Goal: Task Accomplishment & Management: Complete application form

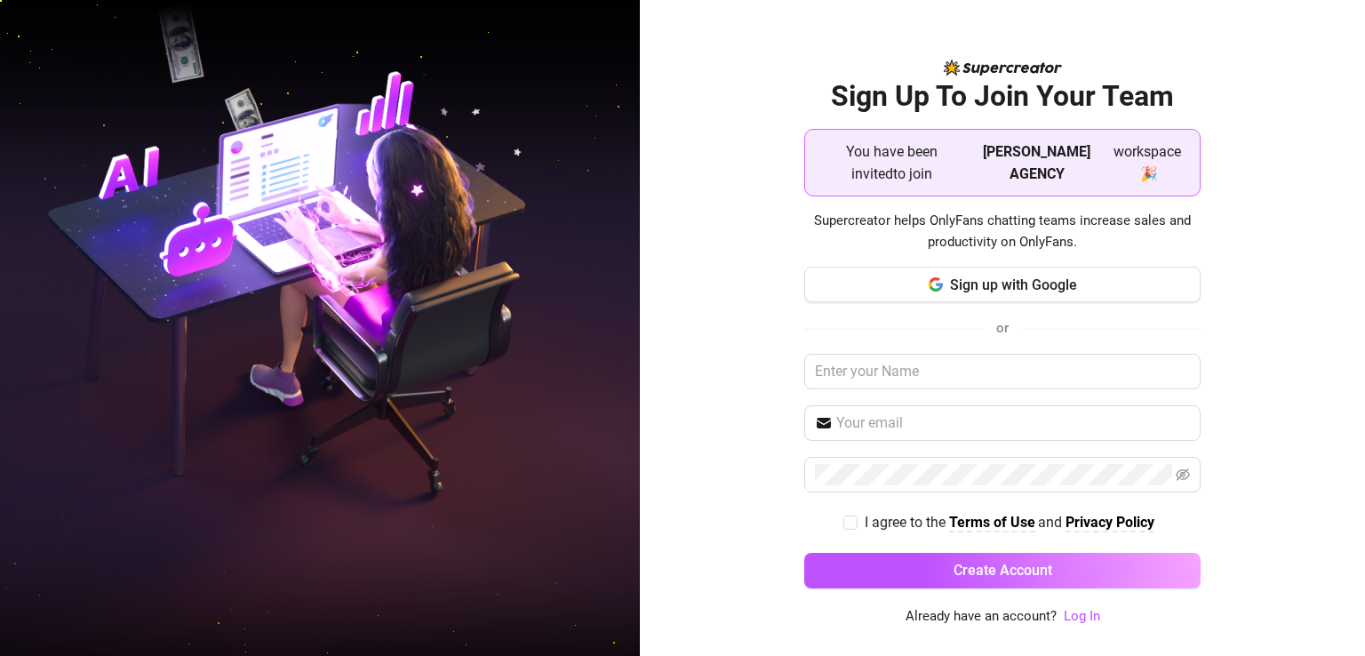
click at [888, 335] on div "Sign up with Google or I agree to the Terms of Use and Privacy Policy Create Ac…" at bounding box center [1002, 436] width 396 height 338
click at [880, 354] on input "text" at bounding box center [1002, 372] width 396 height 36
click at [874, 360] on input "text" at bounding box center [1002, 372] width 396 height 36
type input "g"
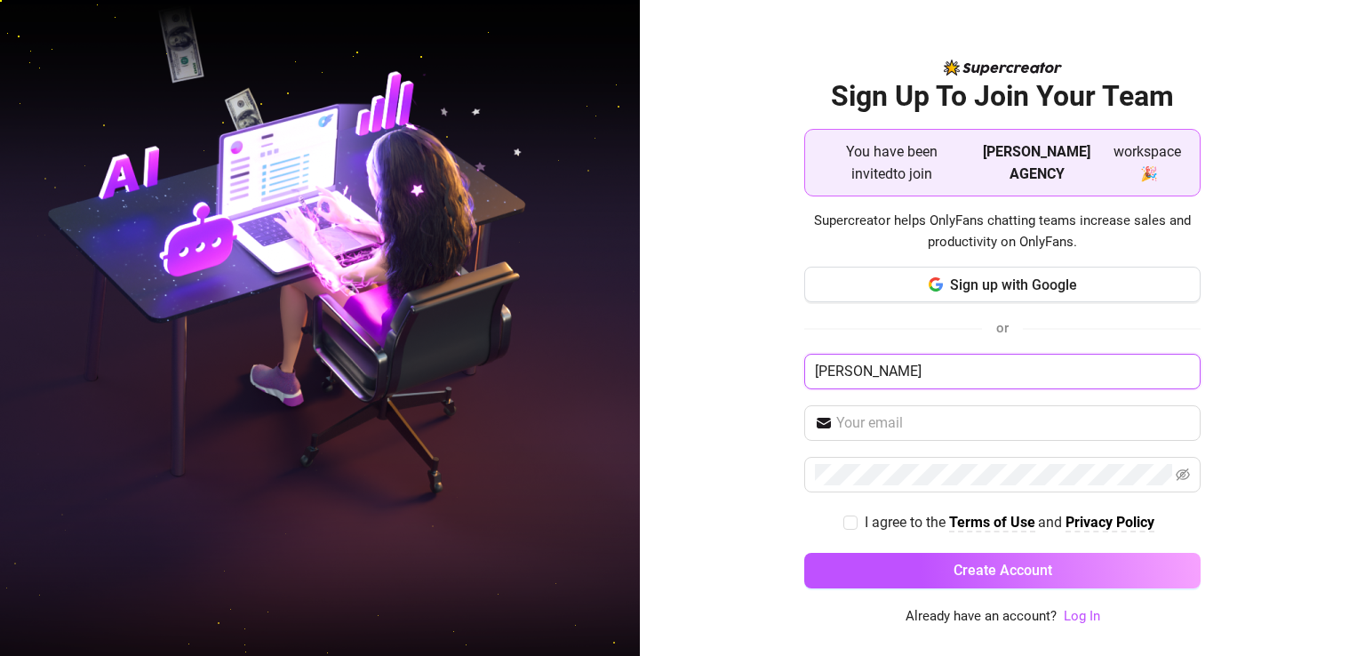
type input "[PERSON_NAME]"
click at [1086, 615] on link "Log In" at bounding box center [1082, 616] width 36 height 16
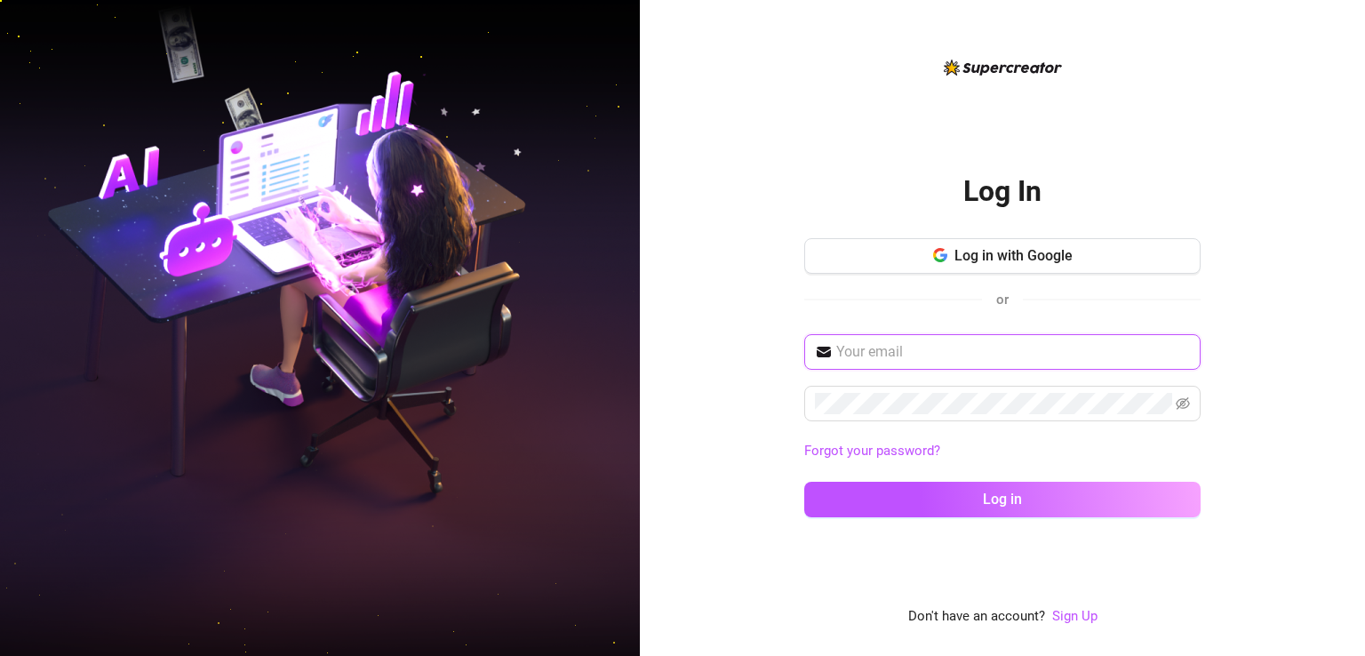
click at [896, 351] on input "text" at bounding box center [1013, 351] width 354 height 21
paste input "[EMAIL_ADDRESS][DOMAIN_NAME]"
type input "[EMAIL_ADDRESS][DOMAIN_NAME]"
click at [864, 386] on span at bounding box center [1002, 404] width 396 height 36
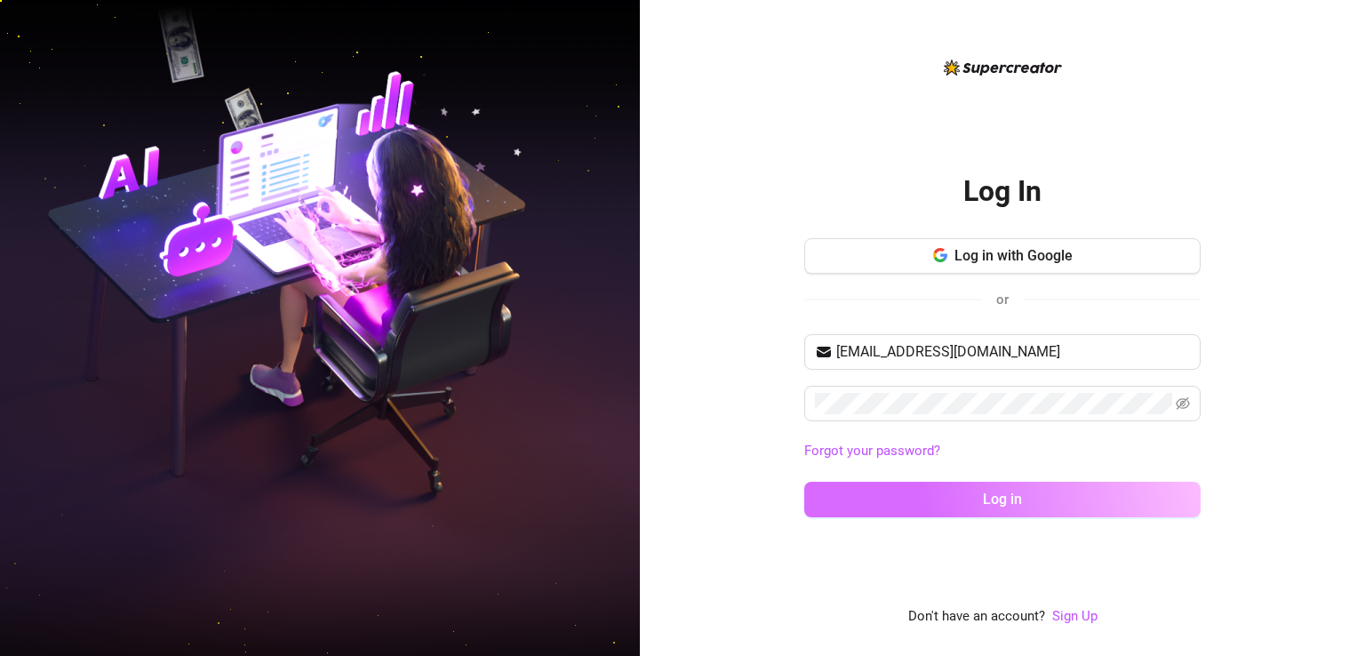
click at [923, 507] on button "Log in" at bounding box center [1002, 500] width 396 height 36
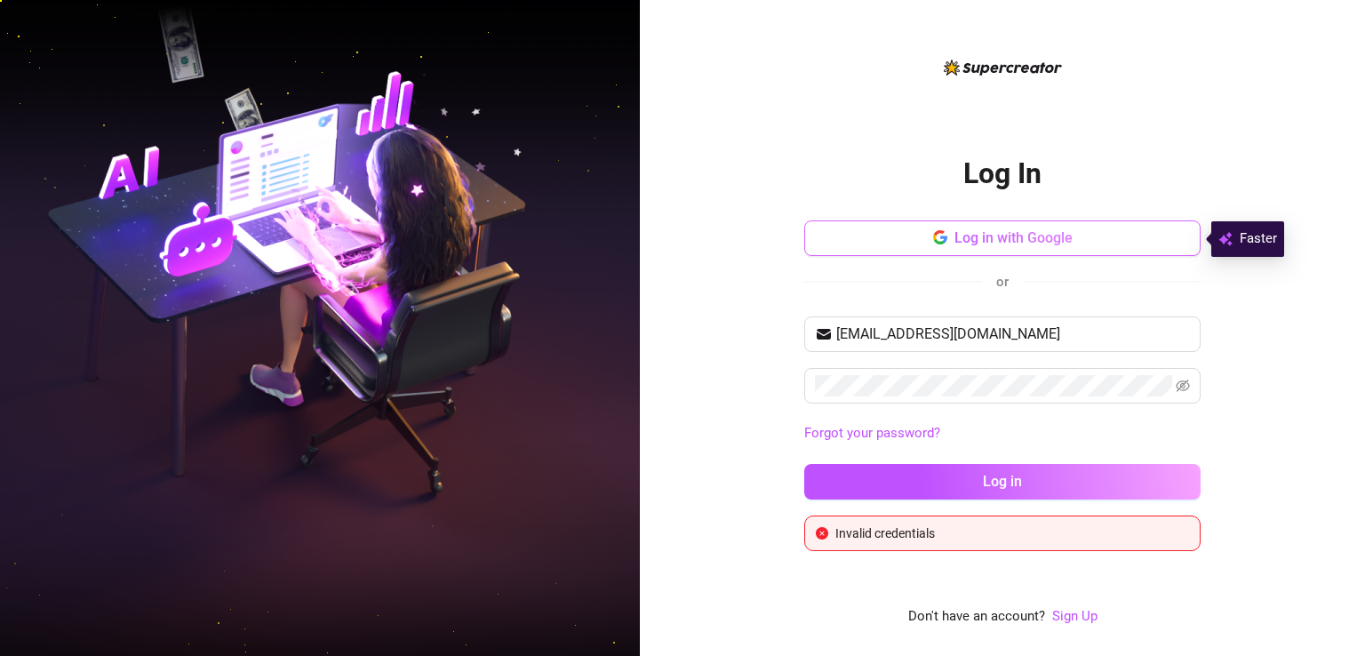
click at [979, 235] on span "Log in with Google" at bounding box center [1013, 237] width 118 height 17
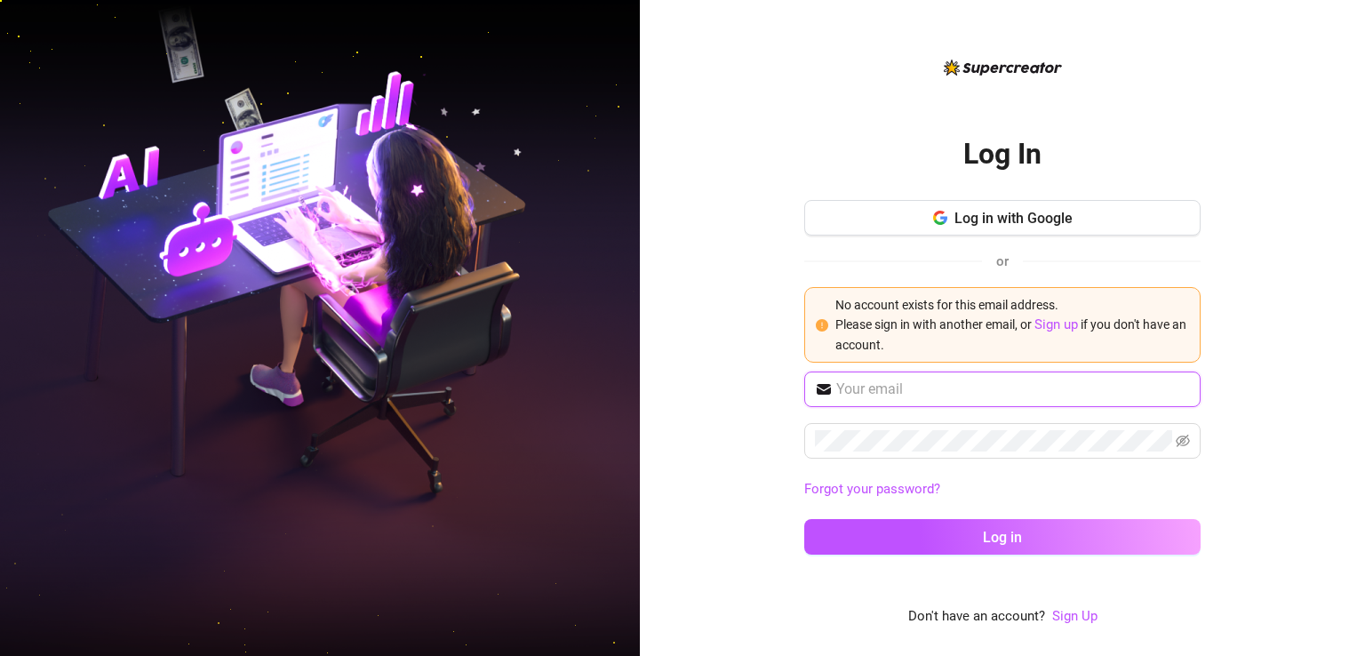
type input "[EMAIL_ADDRESS][DOMAIN_NAME]"
click at [1048, 328] on link "Sign up" at bounding box center [1056, 324] width 44 height 16
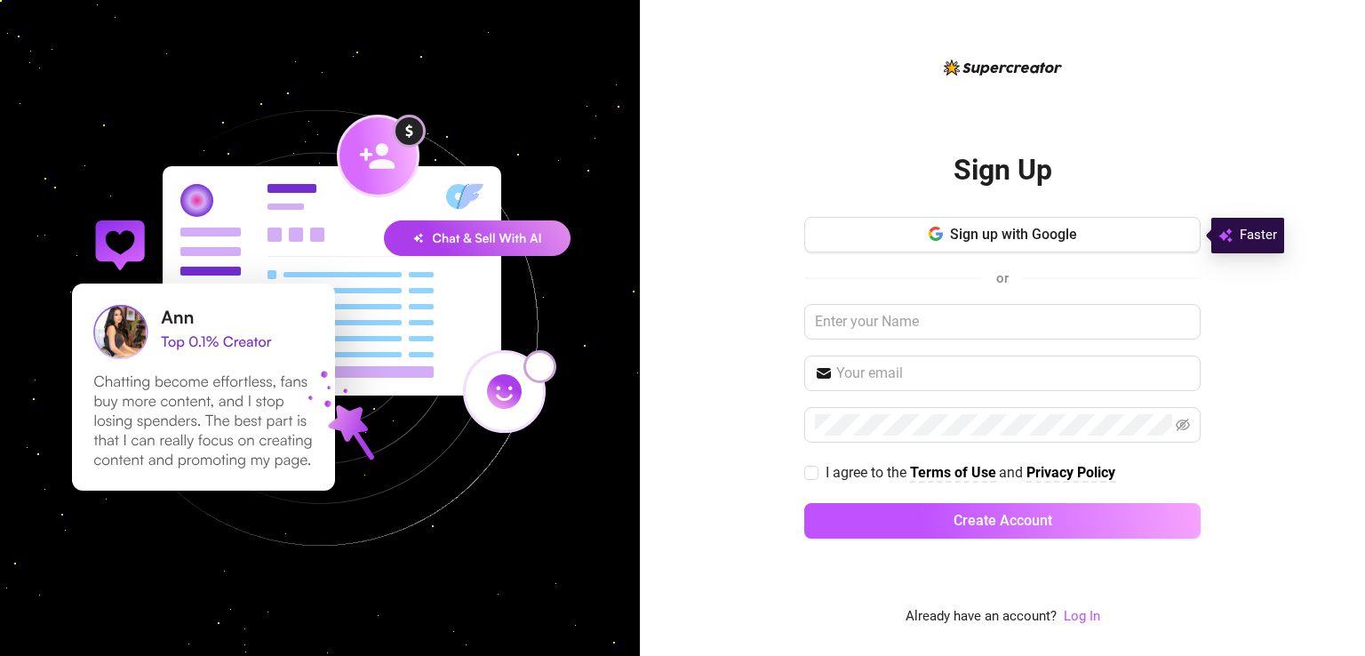
click at [908, 344] on div "Sign up with Google or I agree to the Terms of Use and Privacy Policy Create Ac…" at bounding box center [1002, 386] width 396 height 338
click at [904, 342] on div "Sign up with Google or I agree to the Terms of Use and Privacy Policy Create Ac…" at bounding box center [1002, 386] width 396 height 338
click at [888, 331] on input "text" at bounding box center [1002, 322] width 396 height 36
type input "[PERSON_NAME]"
click at [888, 364] on input "text" at bounding box center [1013, 372] width 354 height 21
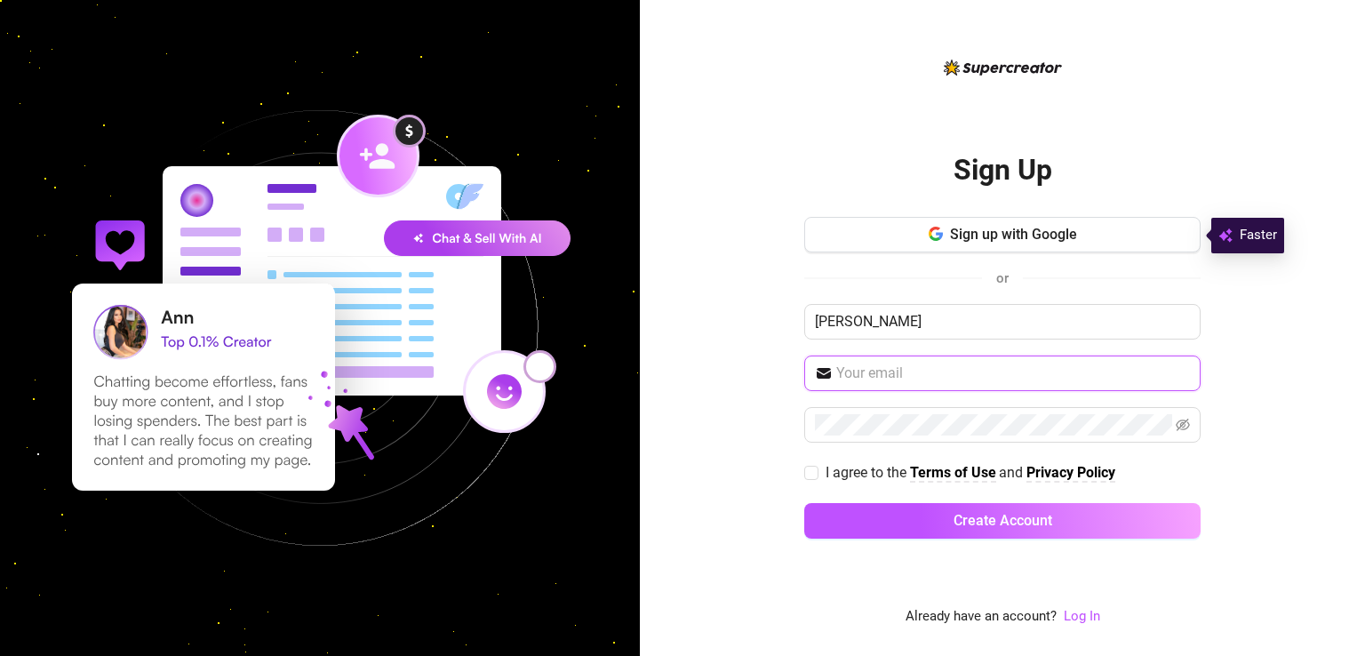
type input "[EMAIL_ADDRESS][DOMAIN_NAME]"
click at [887, 437] on span at bounding box center [1002, 425] width 396 height 36
click at [1186, 425] on icon "eye-invisible" at bounding box center [1182, 425] width 14 height 14
click at [812, 474] on input "I agree to the Terms of Use and Privacy Policy" at bounding box center [810, 472] width 12 height 12
checkbox input "true"
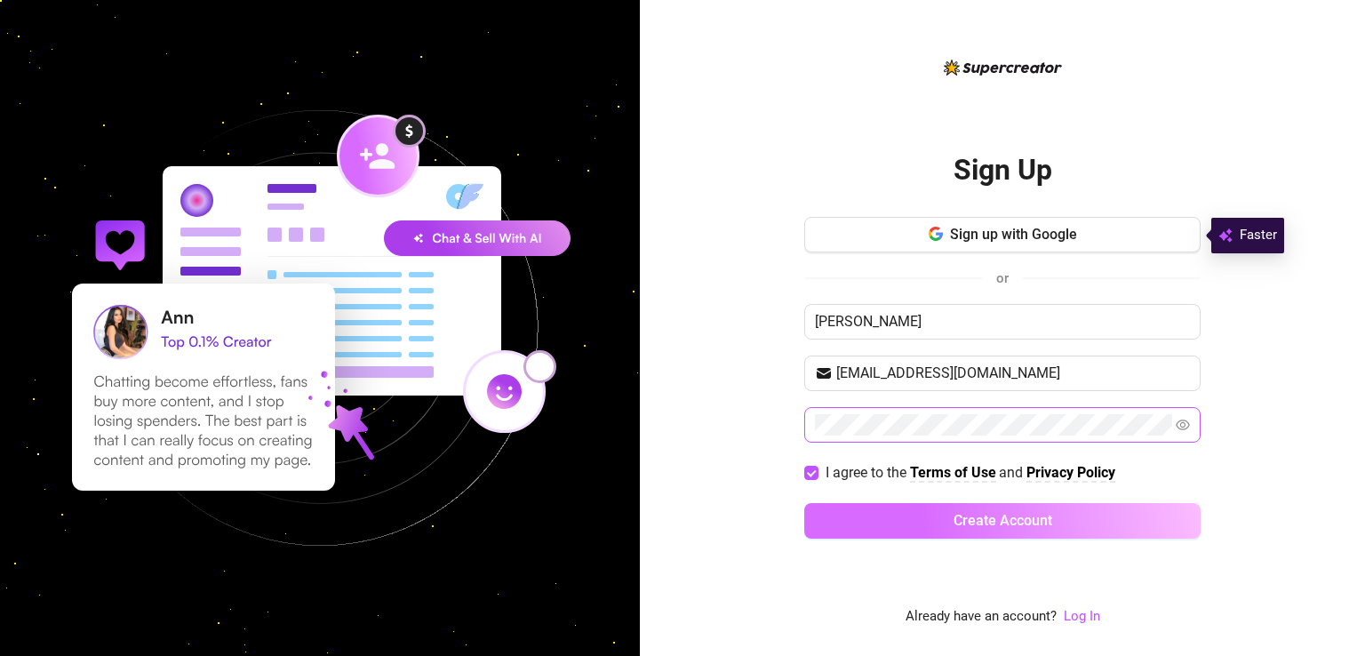
click at [839, 517] on button "Create Account" at bounding box center [1002, 521] width 396 height 36
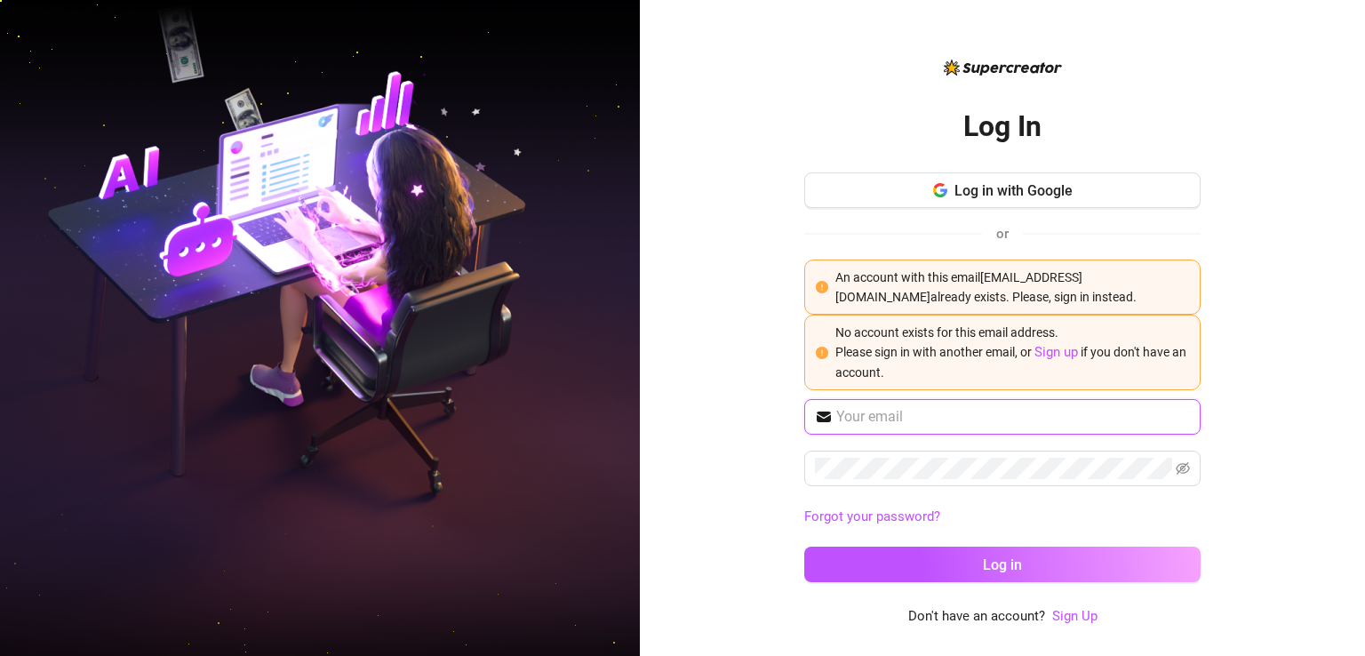
type input "[EMAIL_ADDRESS][DOMAIN_NAME]"
click at [1066, 617] on link "Sign Up" at bounding box center [1074, 616] width 45 height 16
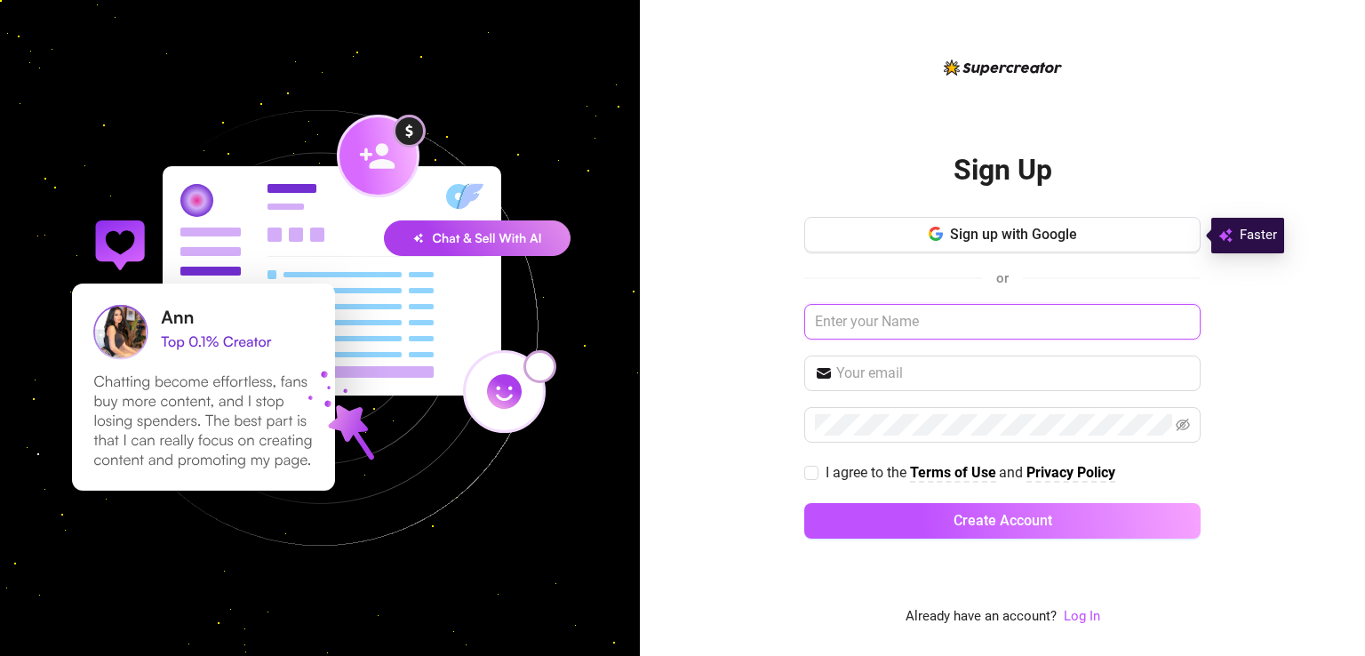
click at [875, 333] on input "text" at bounding box center [1002, 322] width 396 height 36
type input "[PERSON_NAME]"
click at [888, 376] on input "text" at bounding box center [1013, 372] width 354 height 21
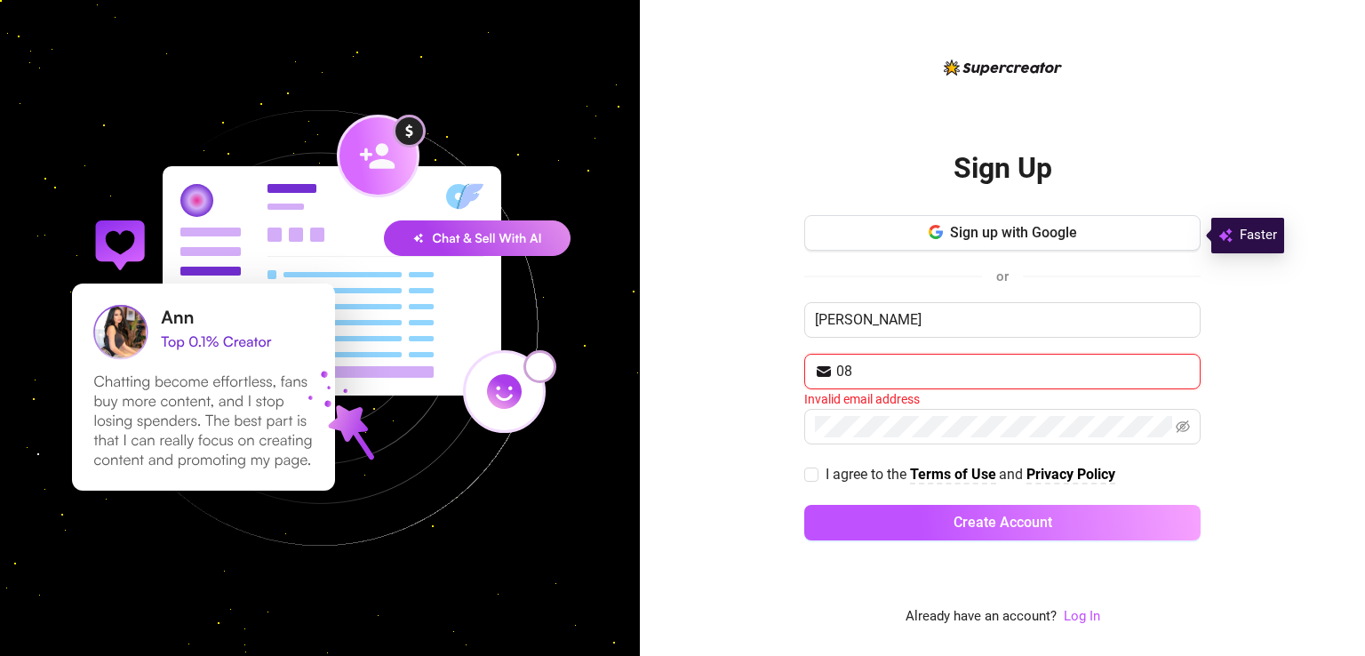
type input "0"
click at [924, 372] on input "text" at bounding box center [1013, 371] width 354 height 21
type input "[EMAIL_ADDRESS][DOMAIN_NAME]"
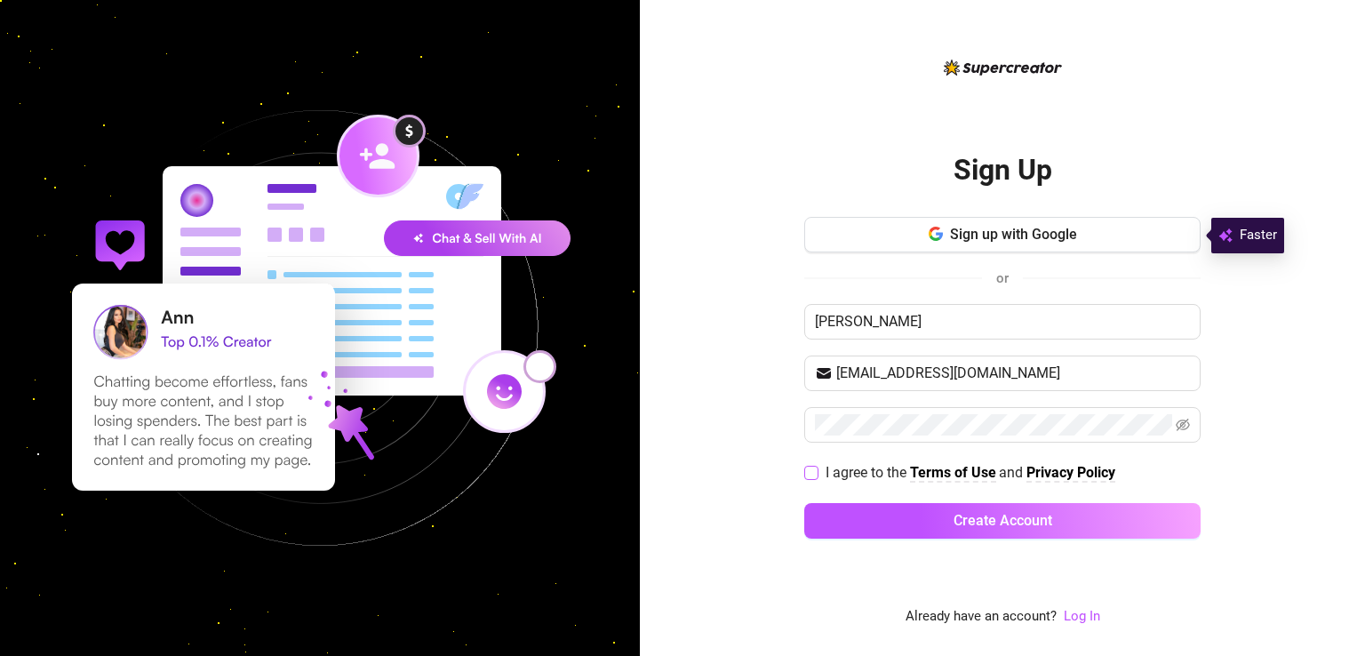
click at [811, 466] on input "I agree to the Terms of Use and Privacy Policy" at bounding box center [810, 472] width 12 height 12
checkbox input "true"
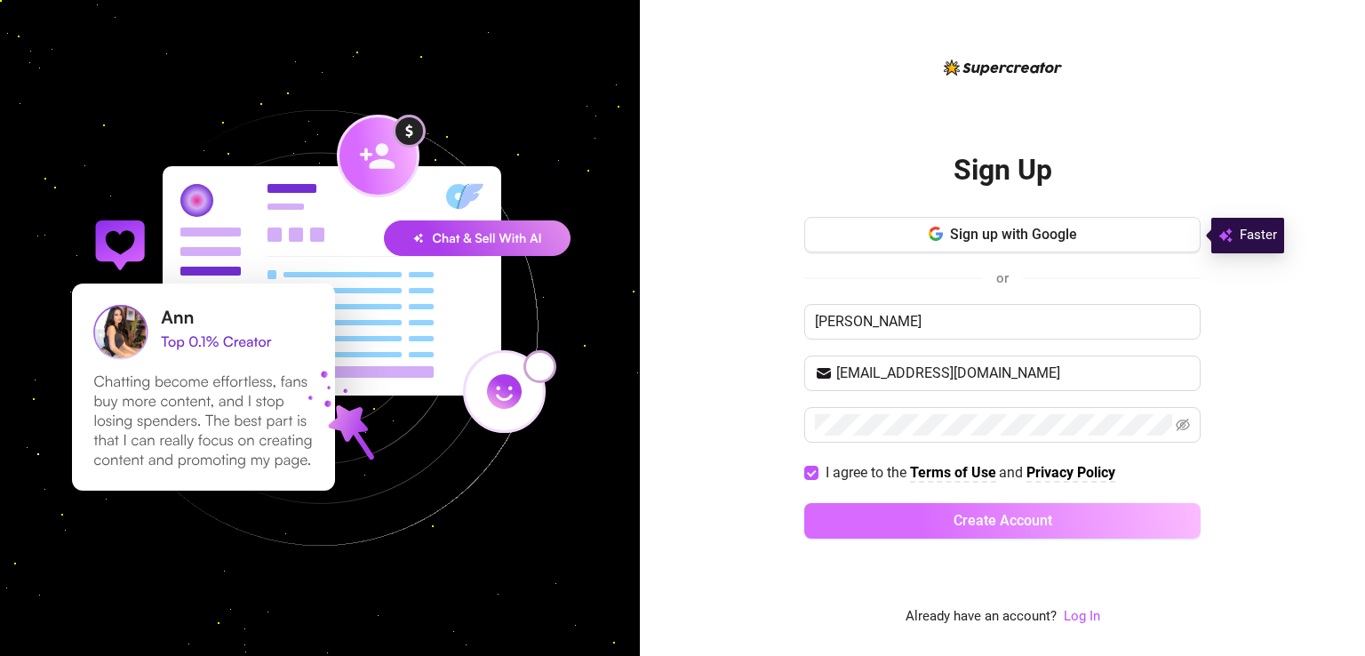
click at [930, 533] on button "Create Account" at bounding box center [1002, 521] width 396 height 36
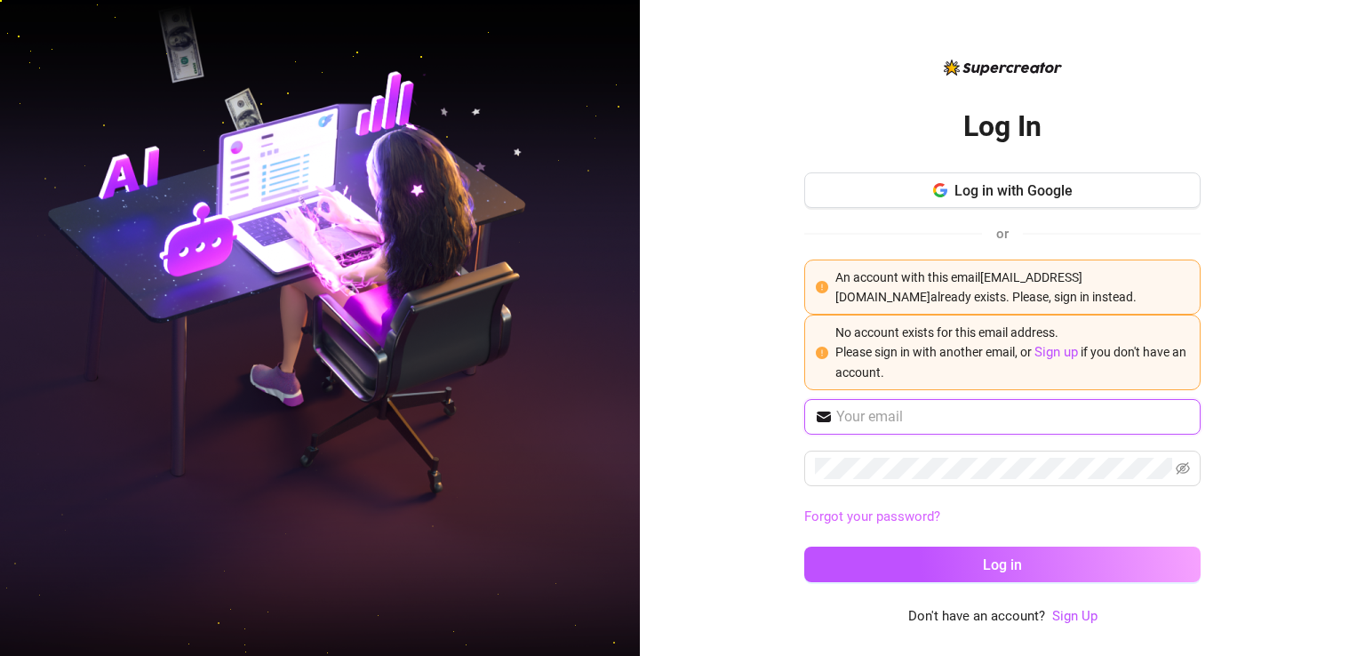
type input "[EMAIL_ADDRESS][DOMAIN_NAME]"
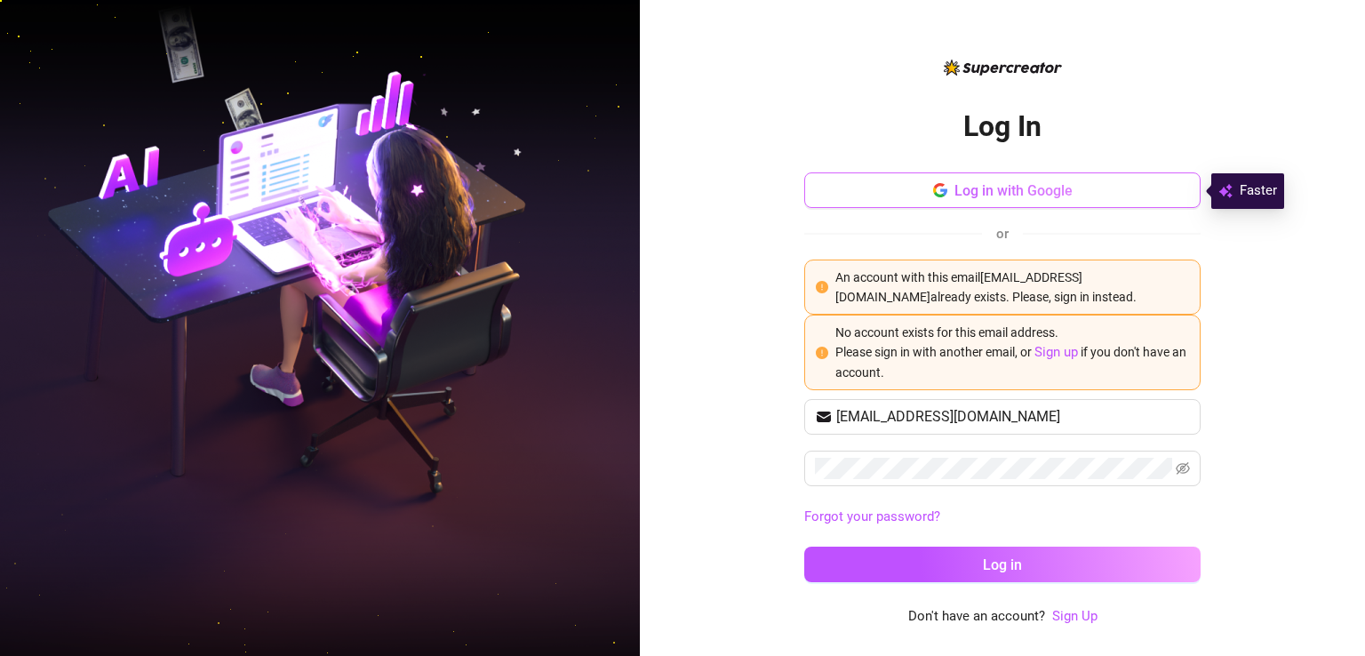
click at [992, 193] on span "Log in with Google" at bounding box center [1013, 190] width 118 height 17
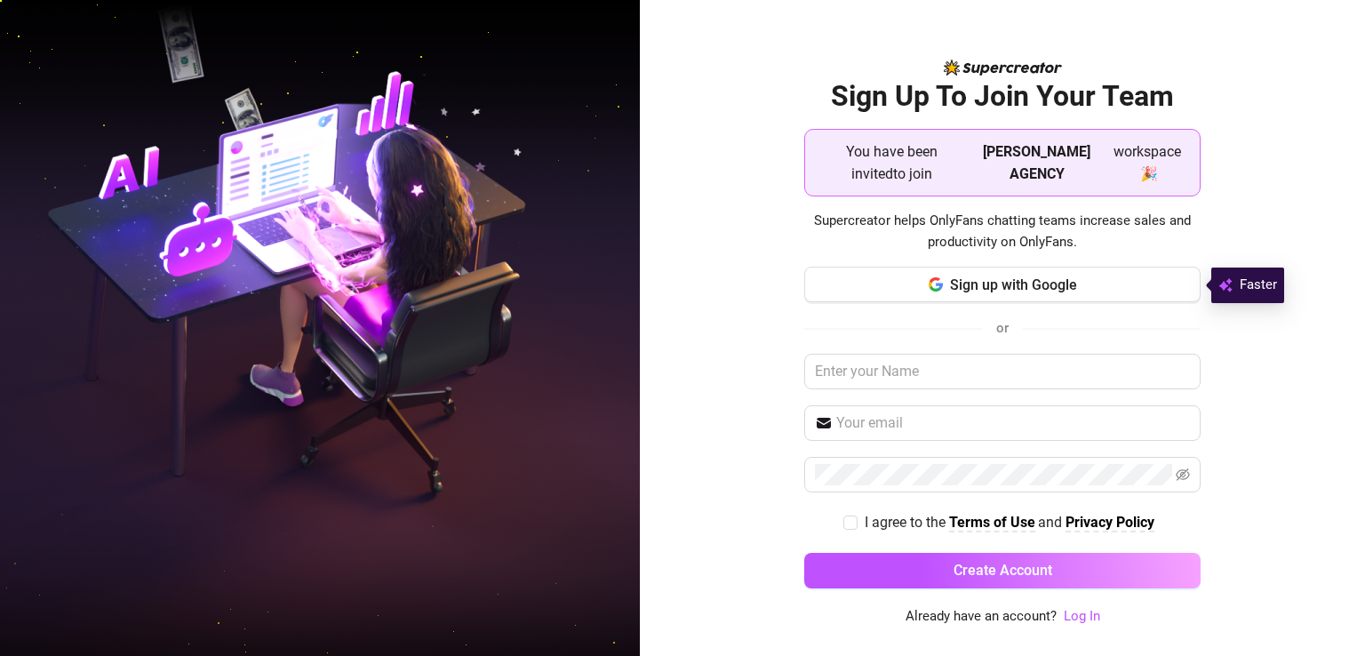
click at [1147, 164] on span "workspace 🎉" at bounding box center [1147, 162] width 76 height 44
click at [1016, 98] on h2 "Sign Up To Join Your Team" at bounding box center [1002, 96] width 396 height 36
click at [1024, 155] on strong "[PERSON_NAME] AGENCY" at bounding box center [1037, 162] width 108 height 39
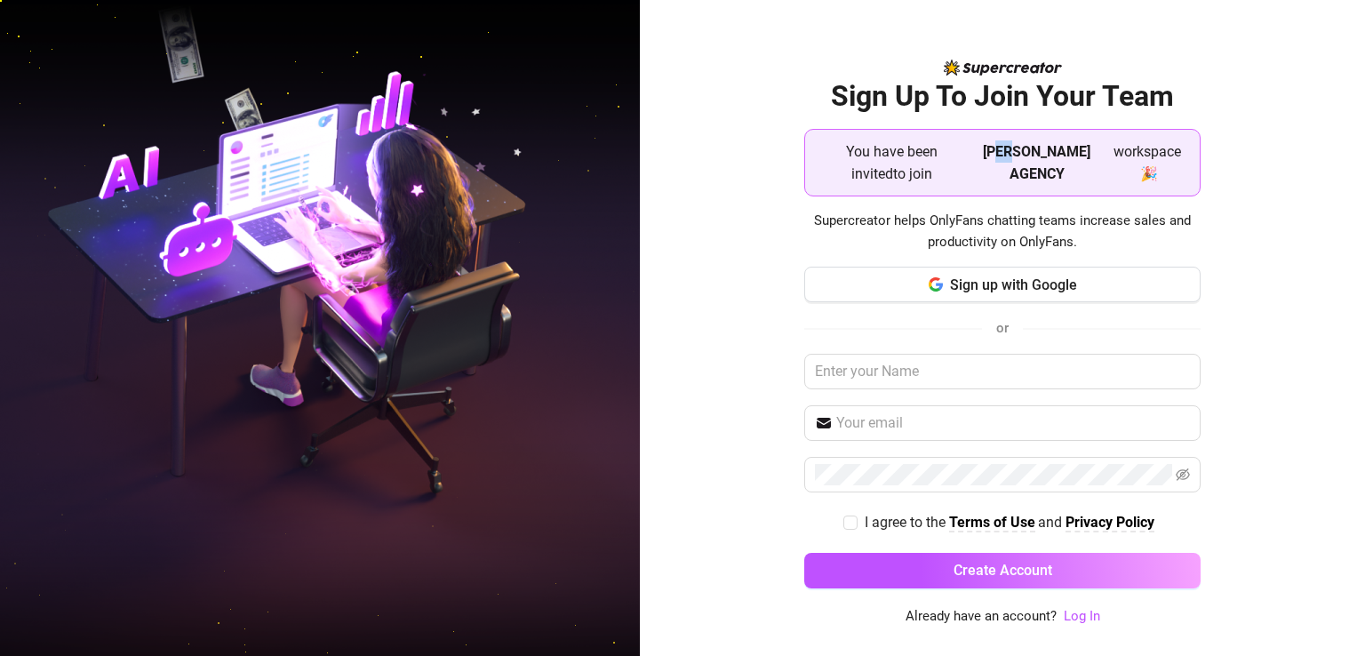
click at [1024, 155] on strong "[PERSON_NAME] AGENCY" at bounding box center [1037, 162] width 108 height 39
click at [1077, 171] on span "[PERSON_NAME] AGENCY" at bounding box center [1037, 162] width 138 height 44
click at [1134, 159] on span "workspace 🎉" at bounding box center [1147, 162] width 76 height 44
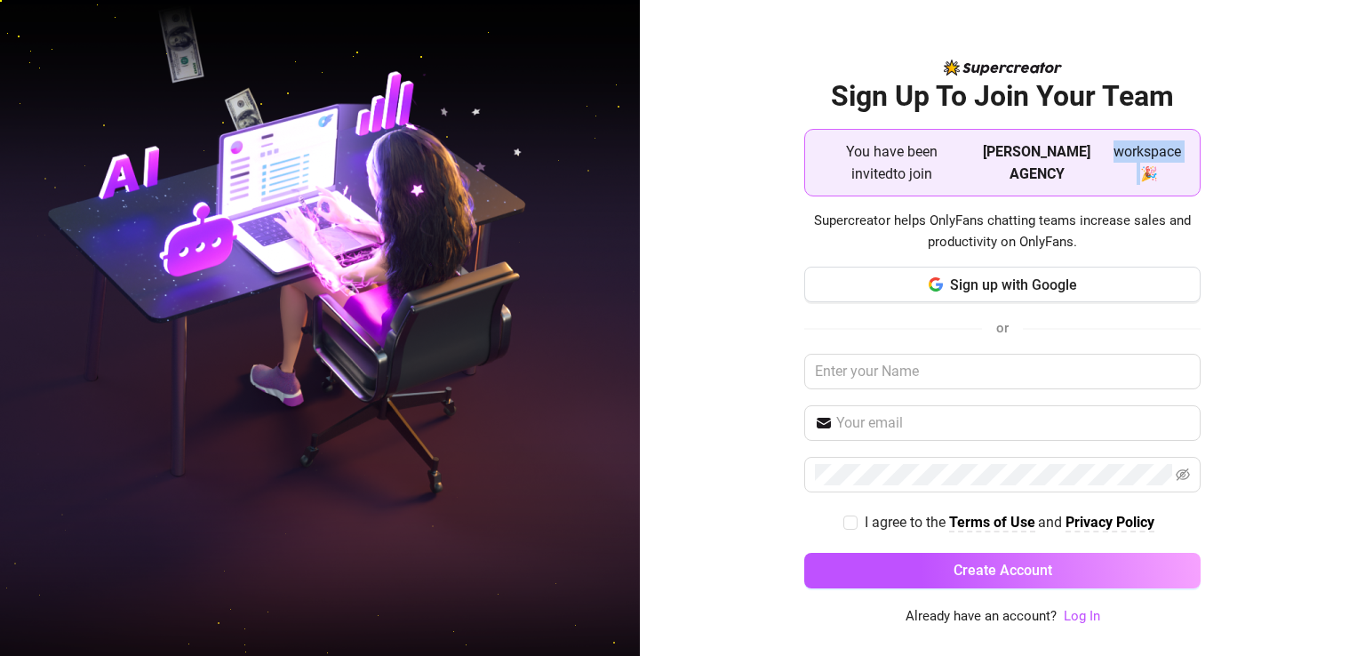
click at [1134, 159] on span "workspace 🎉" at bounding box center [1147, 162] width 76 height 44
click at [860, 525] on span "I agree to the Terms of Use and Privacy Policy" at bounding box center [1009, 522] width 304 height 22
click at [856, 525] on input "I agree to the Terms of Use and Privacy Policy" at bounding box center [849, 521] width 12 height 12
checkbox input "true"
click at [1087, 617] on link "Log In" at bounding box center [1082, 616] width 36 height 16
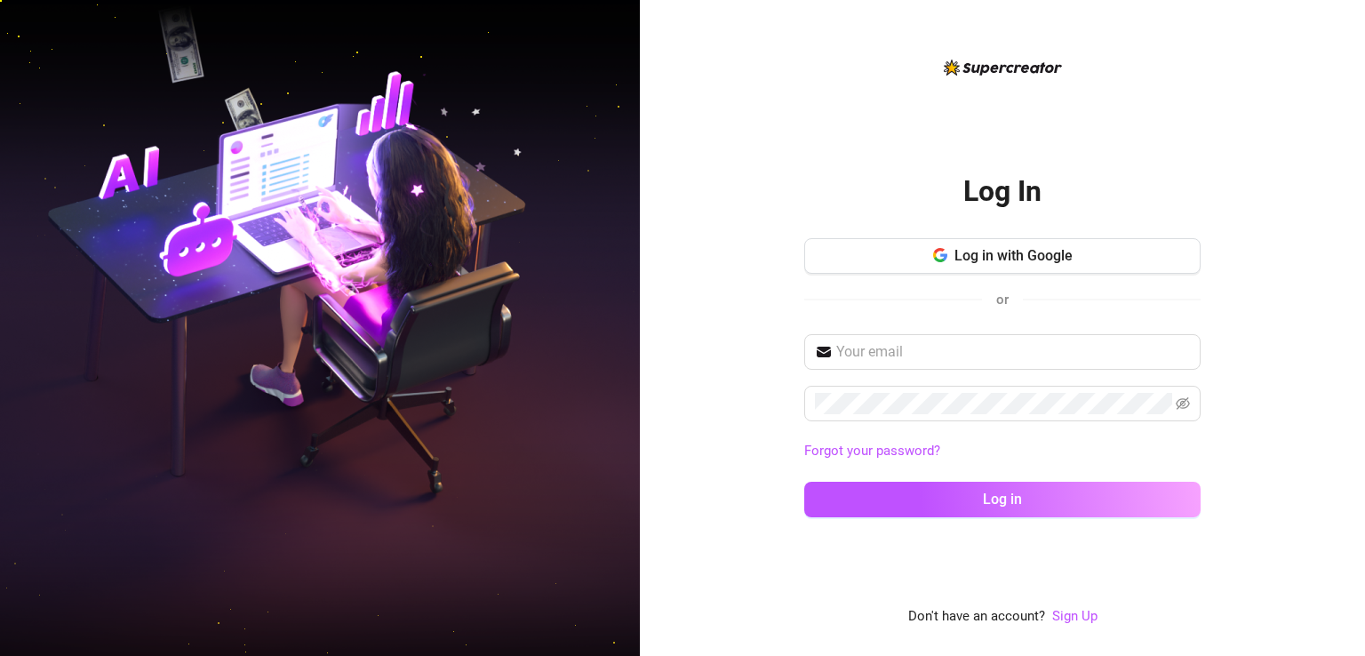
click at [1002, 617] on span "Don't have an account?" at bounding box center [976, 616] width 137 height 21
click at [1079, 614] on link "Sign Up" at bounding box center [1074, 616] width 45 height 16
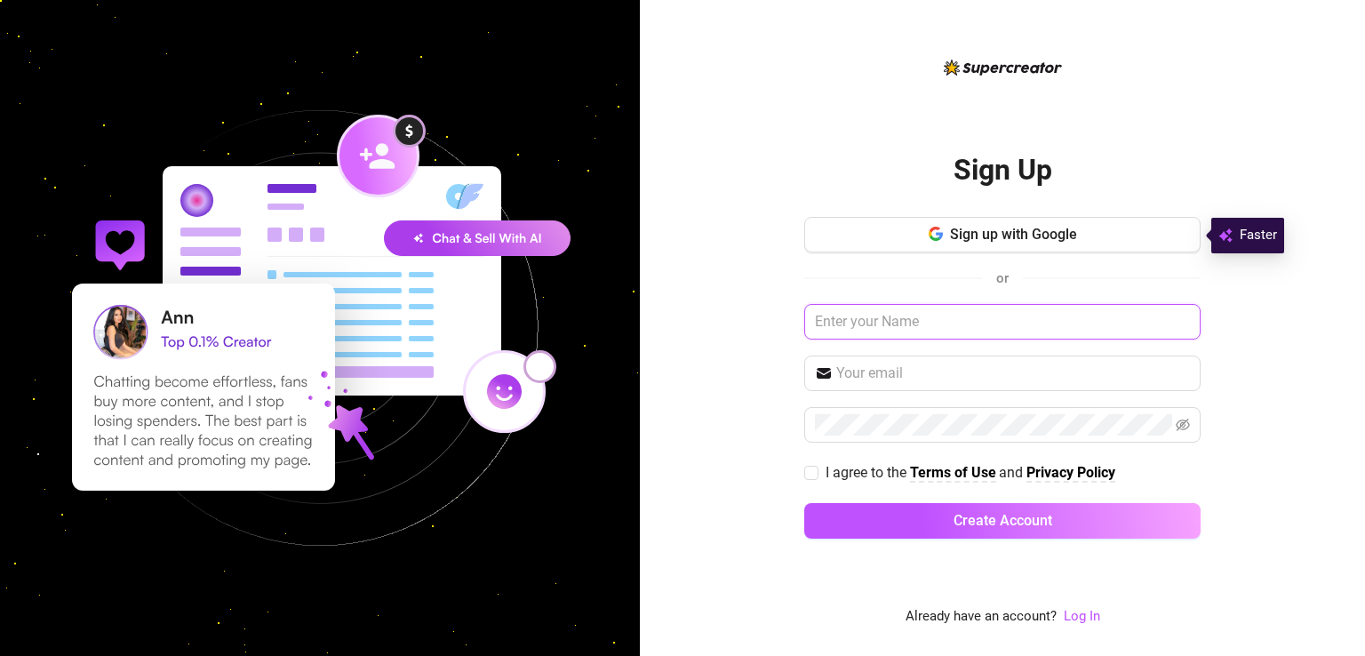
click at [871, 323] on input "text" at bounding box center [1002, 322] width 396 height 36
type input "[PERSON_NAME]"
click at [864, 376] on input "text" at bounding box center [1013, 372] width 354 height 21
type input "[EMAIL_ADDRESS][DOMAIN_NAME]"
click at [1187, 422] on icon "eye-invisible" at bounding box center [1182, 425] width 14 height 14
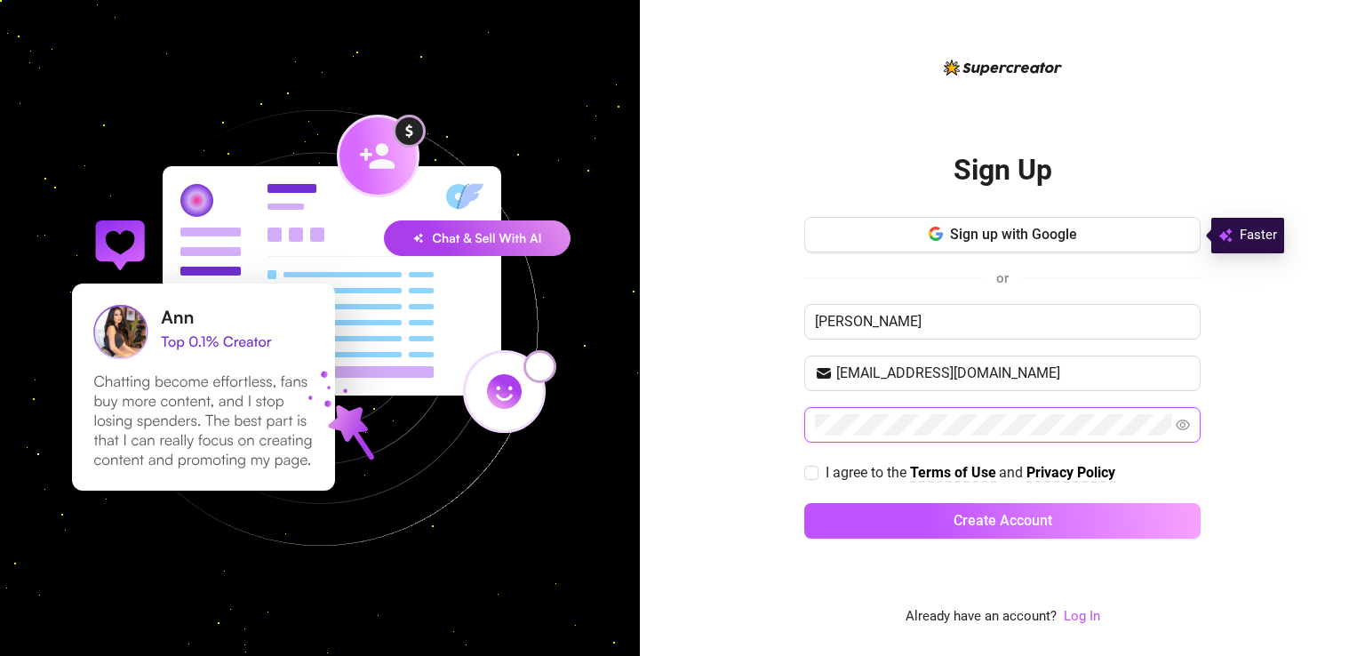
click at [1187, 422] on icon "eye" at bounding box center [1182, 425] width 14 height 14
click at [1182, 418] on icon "eye-invisible" at bounding box center [1183, 424] width 14 height 12
click at [810, 474] on input "I agree to the Terms of Use and Privacy Policy" at bounding box center [810, 472] width 12 height 12
checkbox input "true"
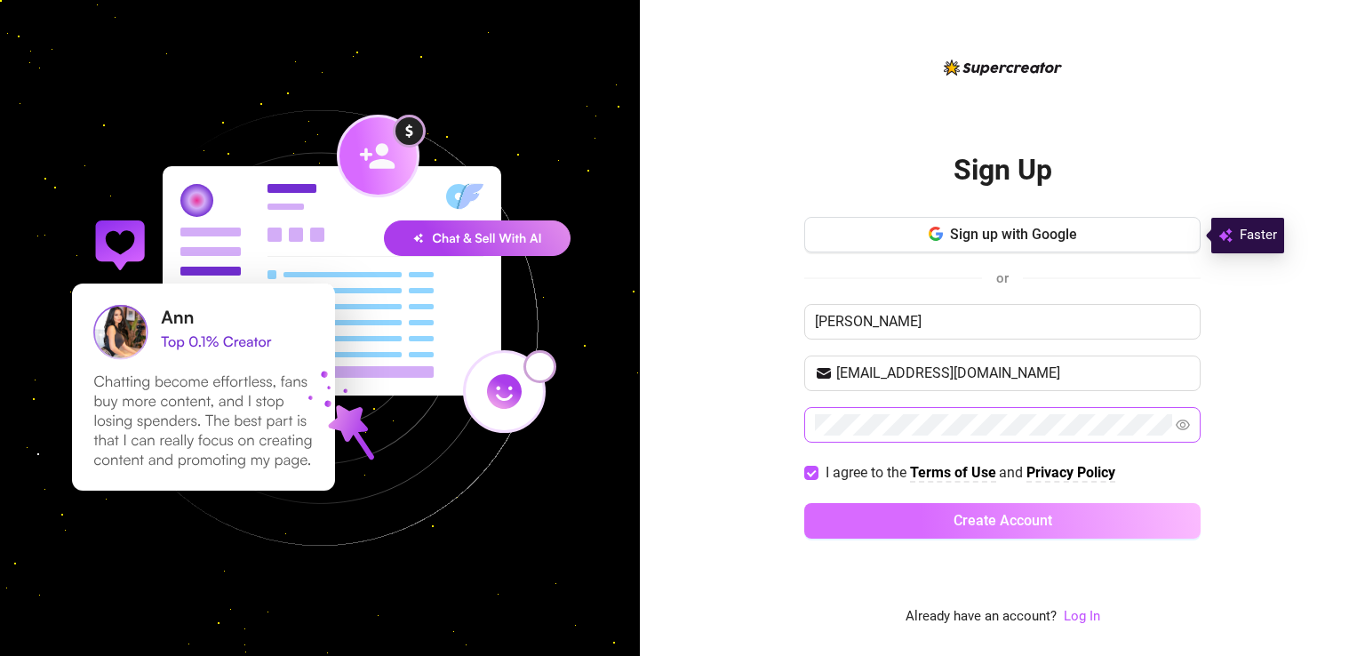
click at [870, 514] on button "Create Account" at bounding box center [1002, 521] width 396 height 36
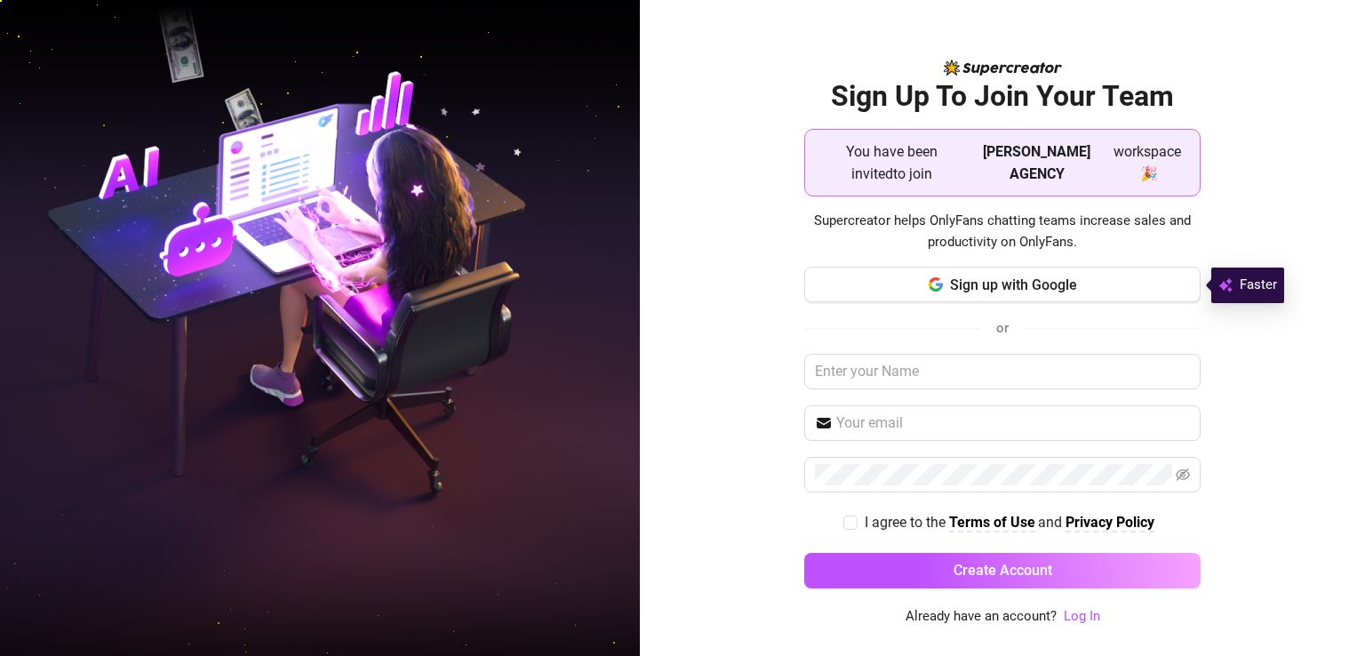
click at [945, 169] on span "You have been invited to join" at bounding box center [892, 162] width 146 height 44
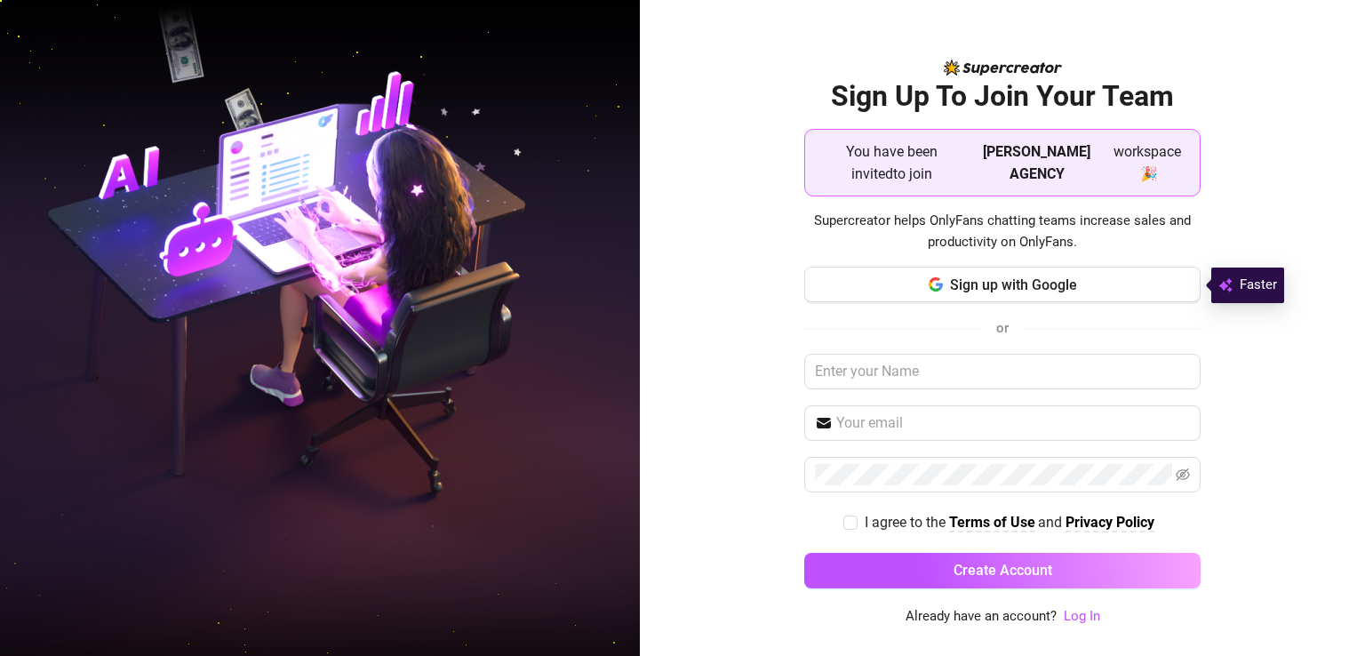
click at [1137, 155] on span "workspace 🎉" at bounding box center [1147, 162] width 76 height 44
click at [1056, 168] on strong "[PERSON_NAME] AGENCY" at bounding box center [1037, 162] width 108 height 39
click at [1050, 173] on strong "[PERSON_NAME] AGENCY" at bounding box center [1037, 162] width 108 height 39
click at [924, 167] on span "You have been invited to join" at bounding box center [892, 162] width 146 height 44
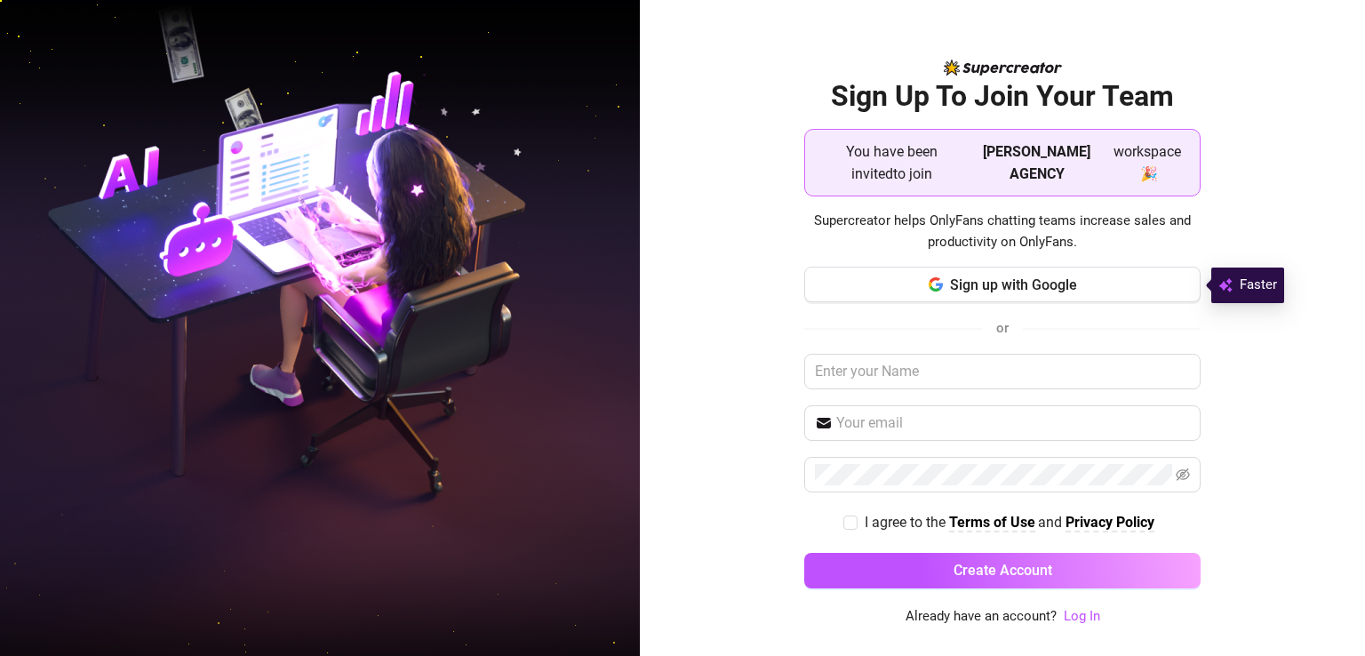
click at [924, 167] on span "You have been invited to join" at bounding box center [892, 162] width 146 height 44
click at [1123, 291] on button "Sign up with Google" at bounding box center [1002, 285] width 396 height 36
